Goal: Task Accomplishment & Management: Manage account settings

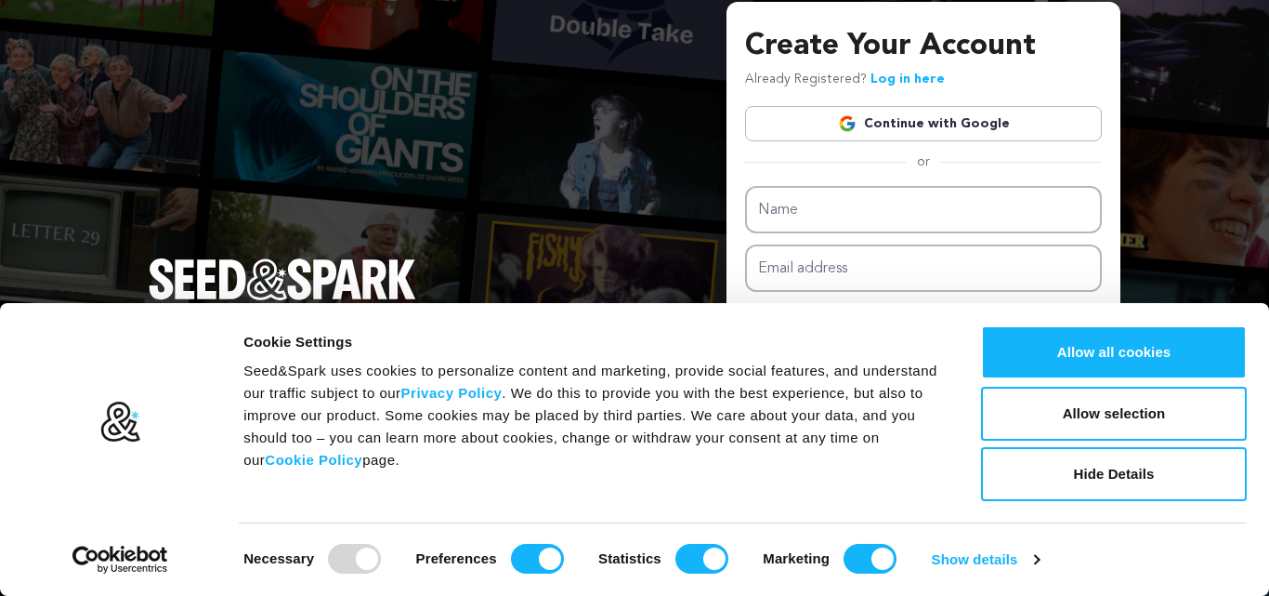
click at [899, 120] on link "Continue with Google" at bounding box center [923, 123] width 357 height 35
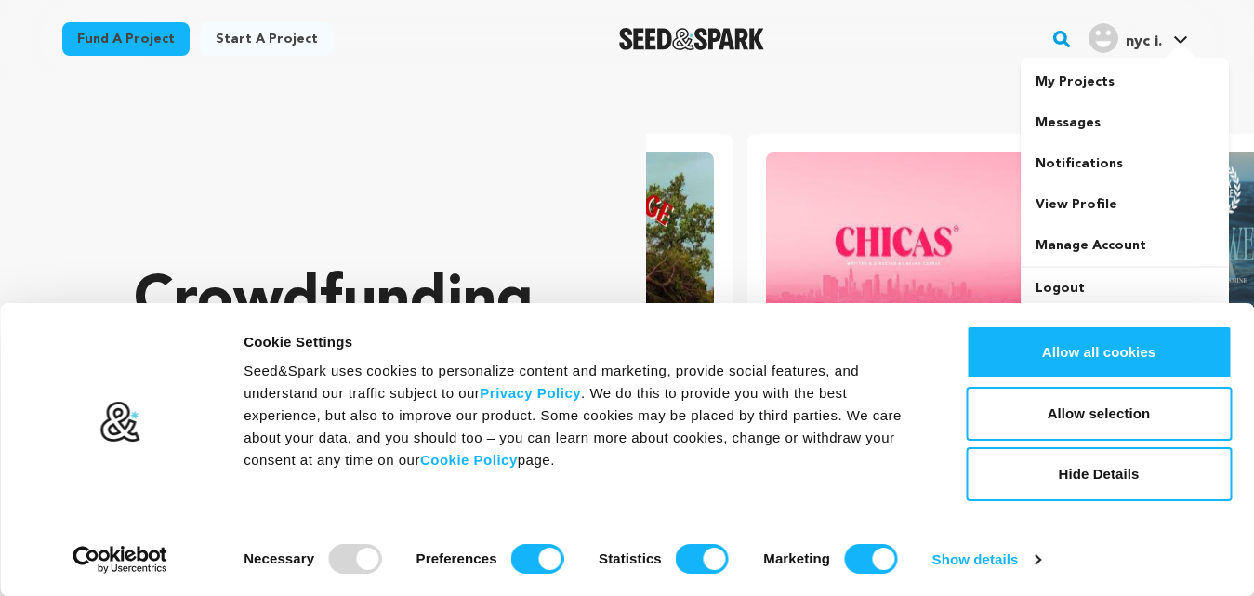
scroll to position [0, 328]
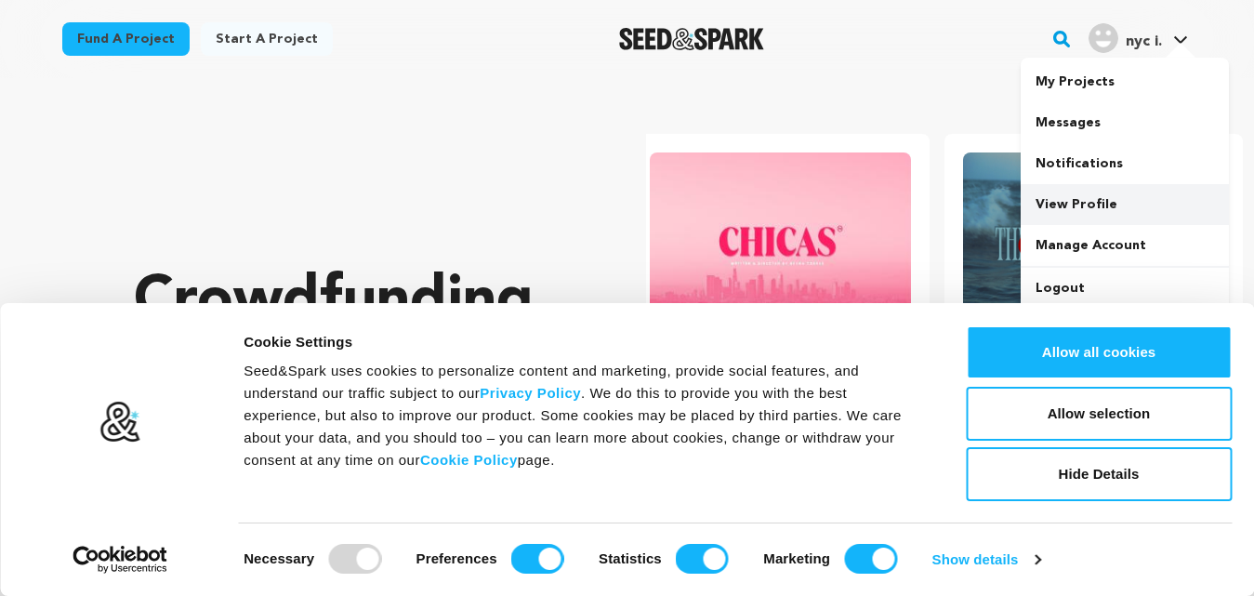
click at [1042, 211] on link "View Profile" at bounding box center [1124, 204] width 208 height 41
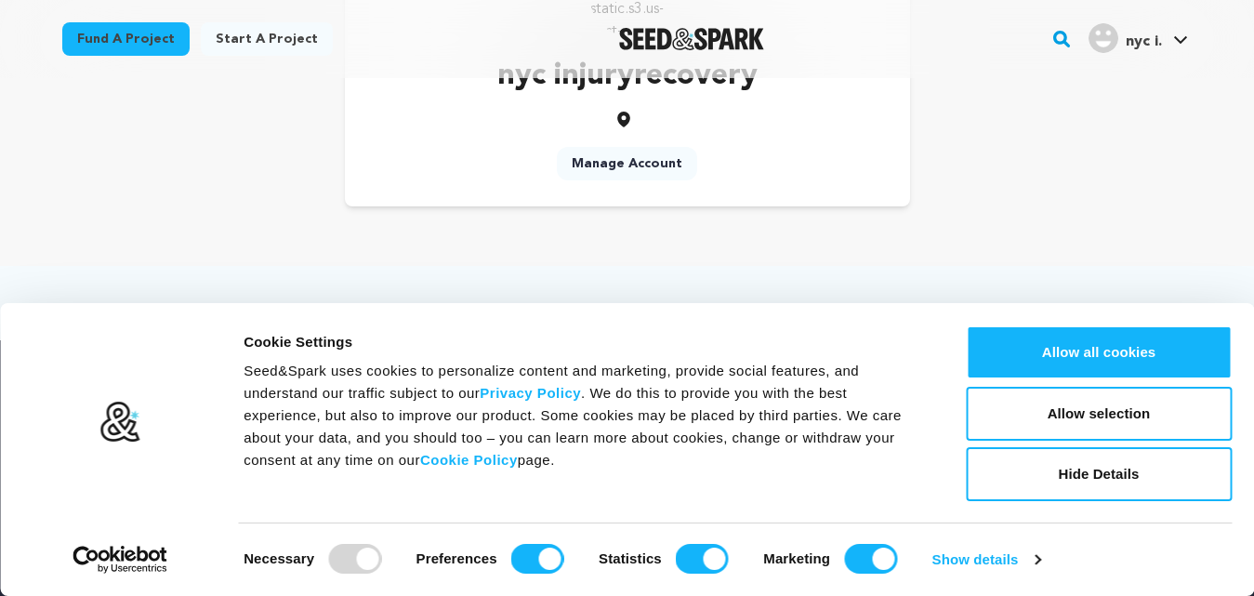
scroll to position [186, 0]
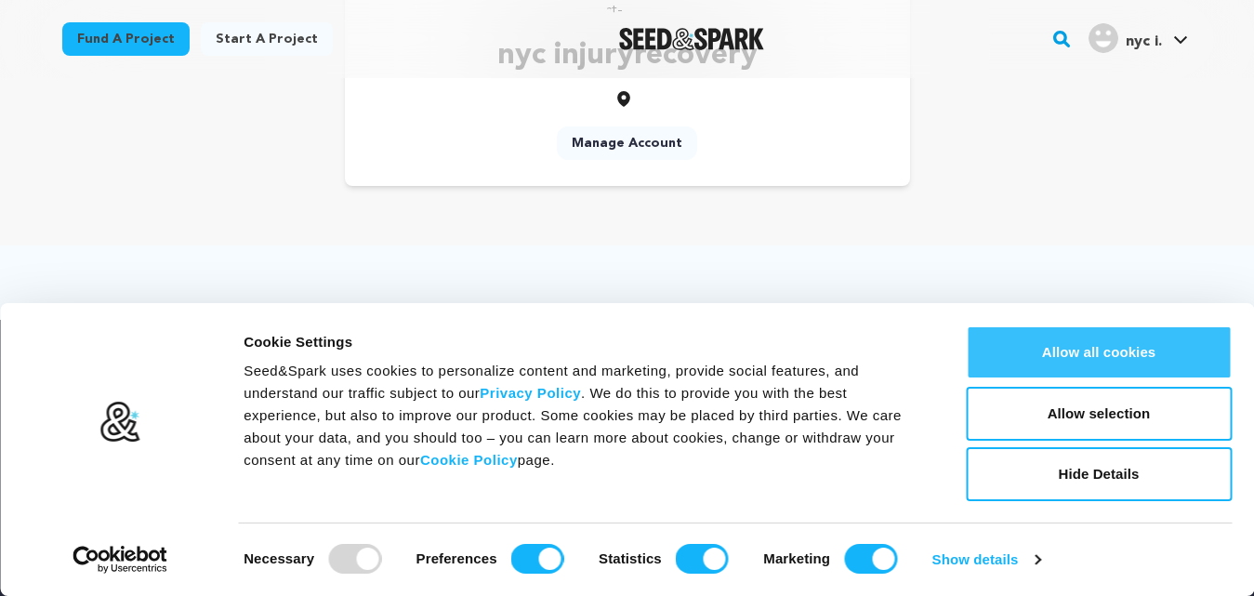
click at [1054, 343] on button "Allow all cookies" at bounding box center [1098, 352] width 266 height 54
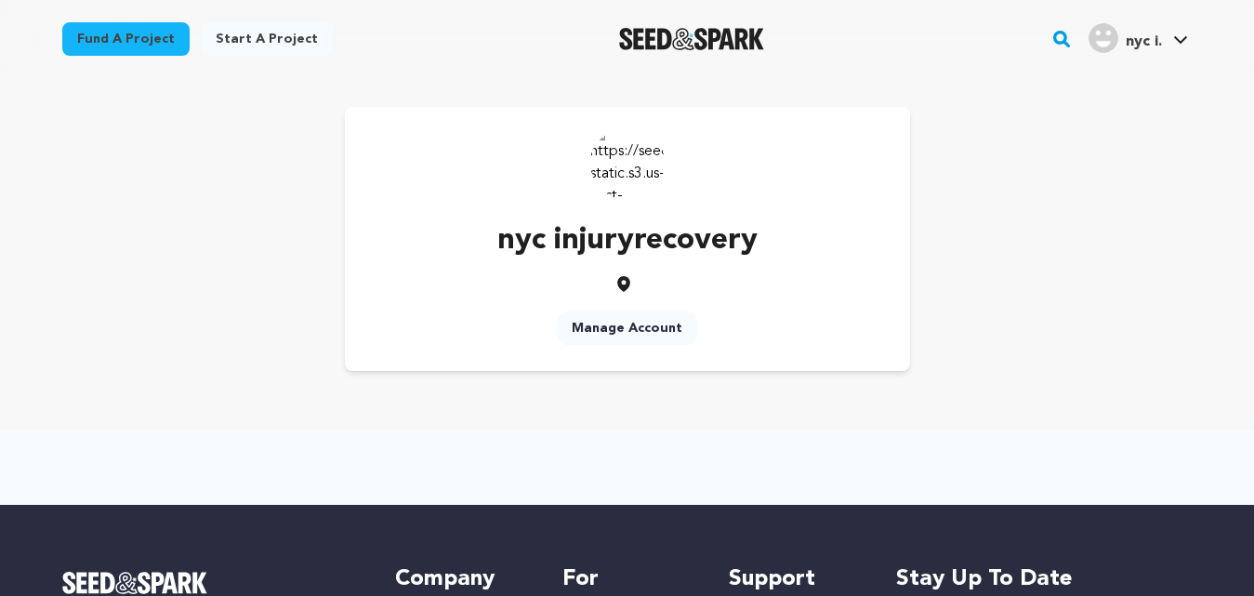
scroll to position [0, 0]
click at [623, 335] on link "Manage Account" at bounding box center [627, 328] width 140 height 33
